Goal: Information Seeking & Learning: Learn about a topic

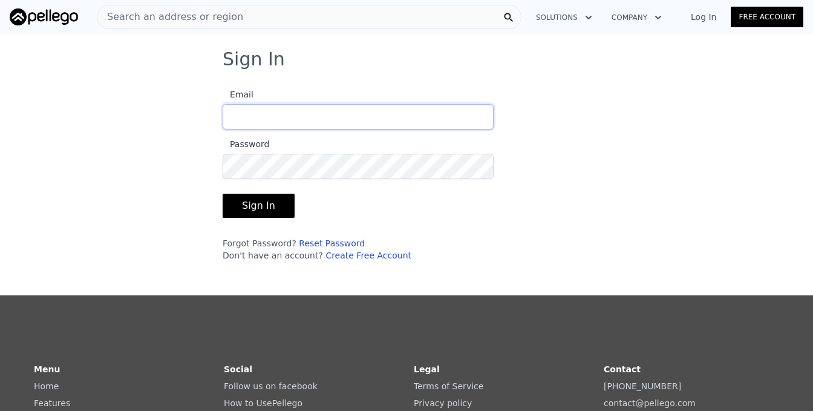
type input "[EMAIL_ADDRESS][DOMAIN_NAME]"
click at [249, 209] on button "Sign In" at bounding box center [259, 206] width 72 height 24
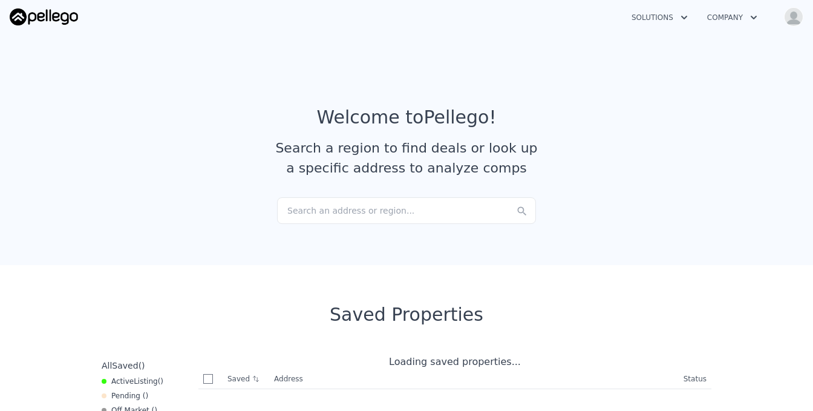
checkbox input "true"
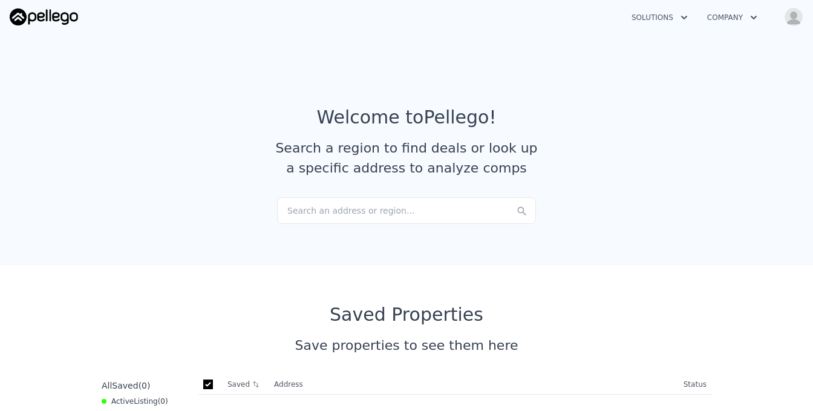
drag, startPoint x: 295, startPoint y: 210, endPoint x: 287, endPoint y: 214, distance: 8.7
click at [287, 214] on div "Search an address or region..." at bounding box center [406, 210] width 259 height 27
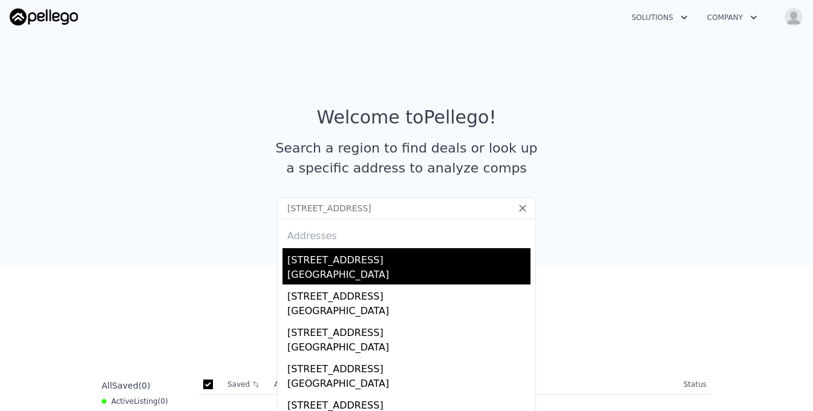
type input "[STREET_ADDRESS]"
click at [340, 266] on div "[STREET_ADDRESS]" at bounding box center [408, 257] width 243 height 19
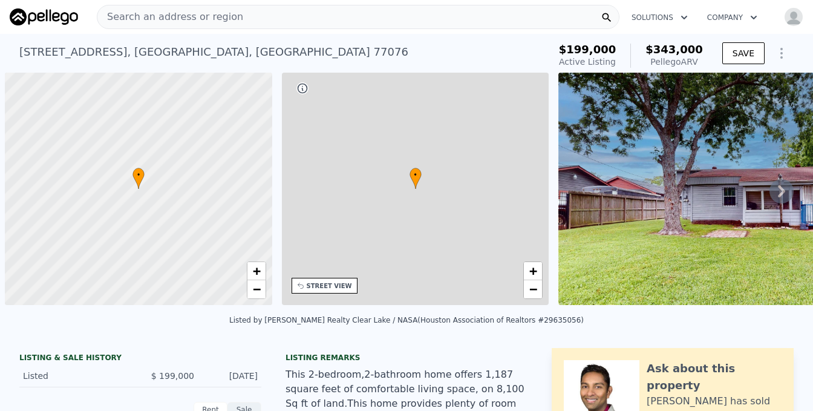
scroll to position [0, 5]
